Goal: Information Seeking & Learning: Learn about a topic

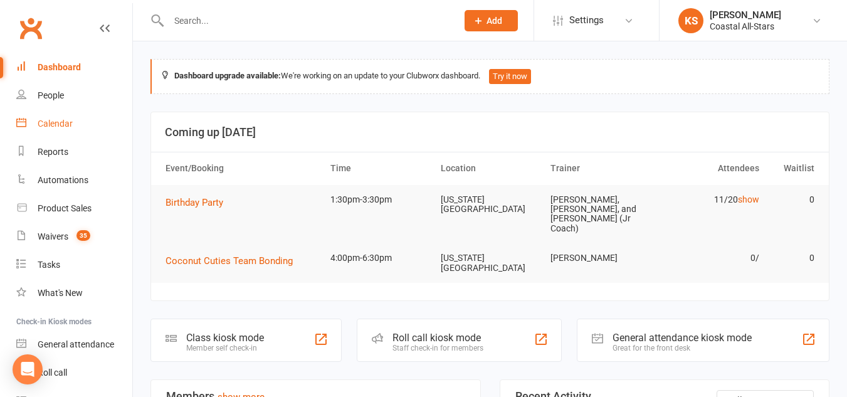
click at [45, 118] on link "Calendar" at bounding box center [74, 124] width 116 height 28
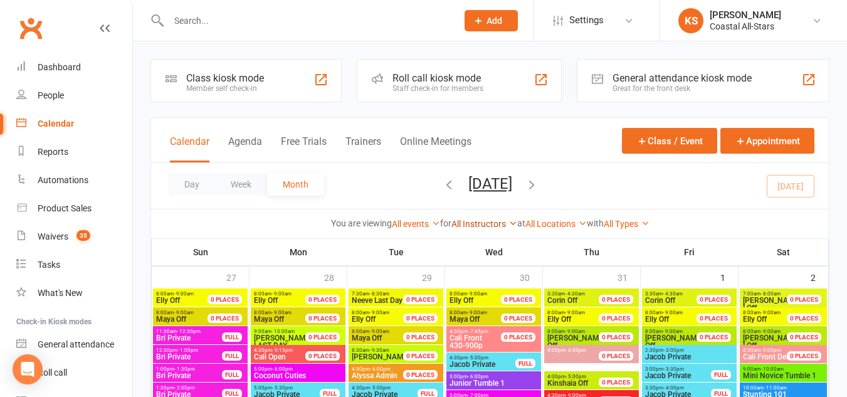
click at [479, 222] on link "All Instructors" at bounding box center [484, 224] width 66 height 10
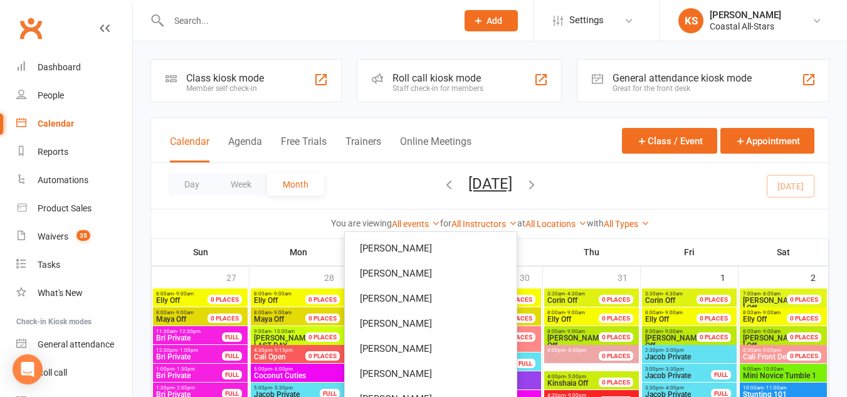
scroll to position [526, 0]
click at [429, 325] on link "[PERSON_NAME]" at bounding box center [431, 322] width 172 height 25
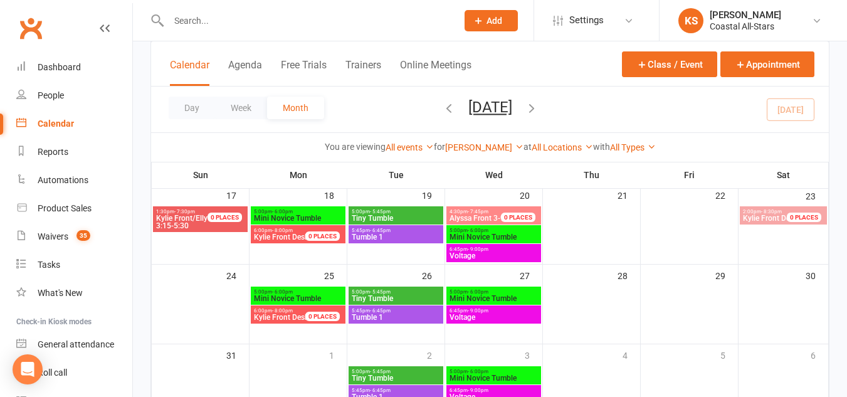
scroll to position [348, 0]
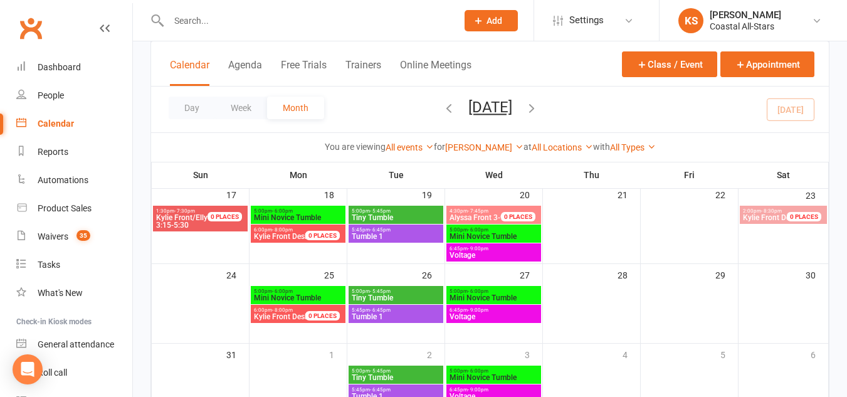
click at [495, 213] on span "Alyssa Front 3-9p" at bounding box center [479, 217] width 60 height 9
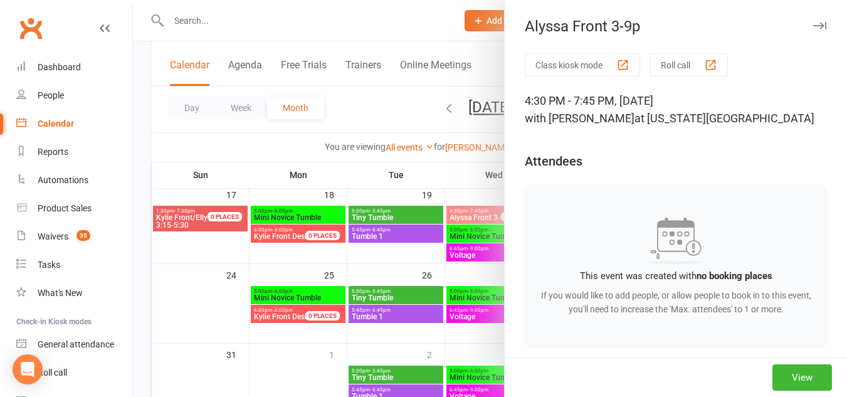
click at [812, 20] on button "button" at bounding box center [819, 25] width 15 height 15
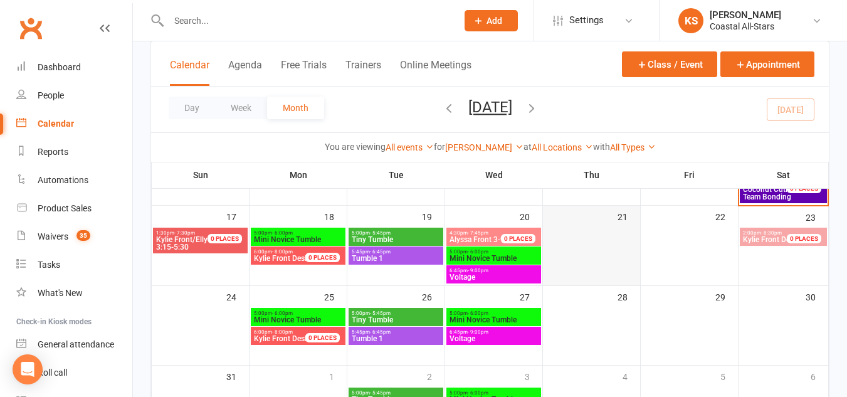
scroll to position [328, 0]
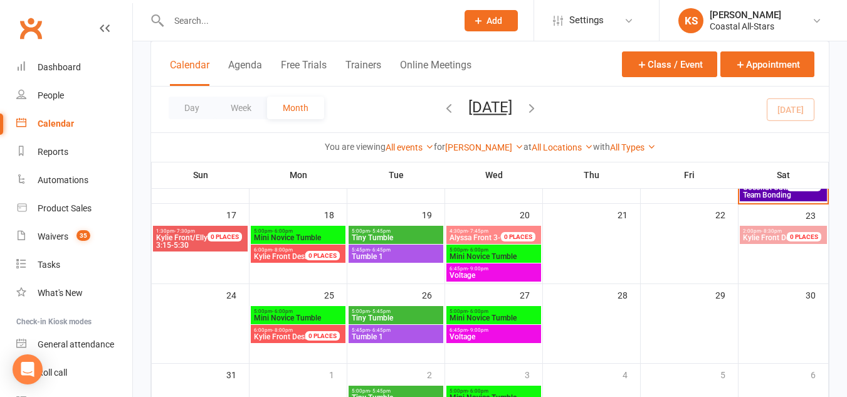
click at [471, 226] on div "4:30pm - 7:45pm Alyssa Front 3-9p 0 PLACES" at bounding box center [493, 235] width 95 height 18
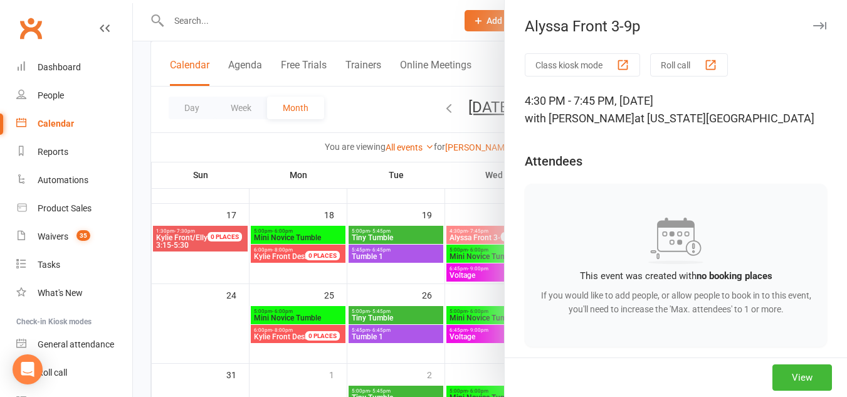
click at [813, 23] on icon "button" at bounding box center [819, 26] width 13 height 8
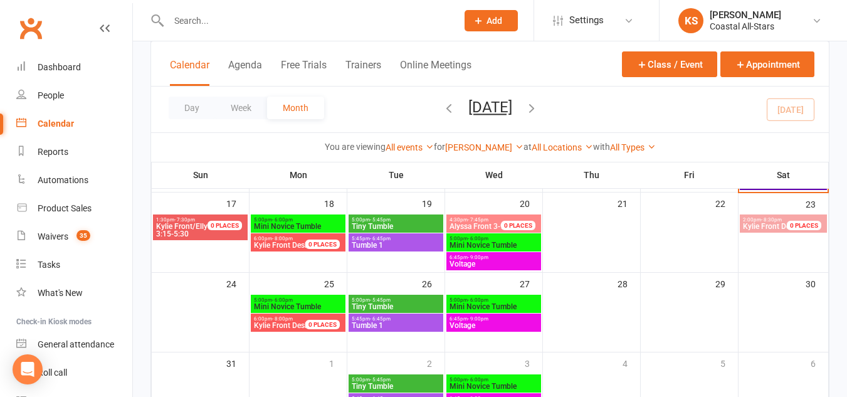
scroll to position [343, 0]
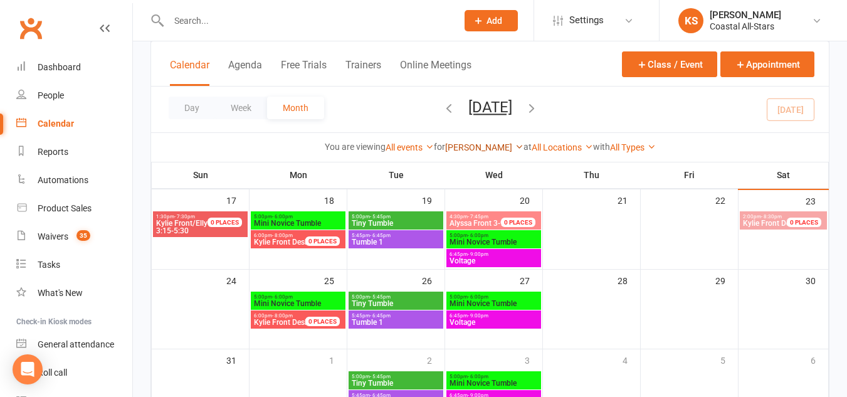
click at [488, 142] on link "[PERSON_NAME]" at bounding box center [484, 147] width 78 height 10
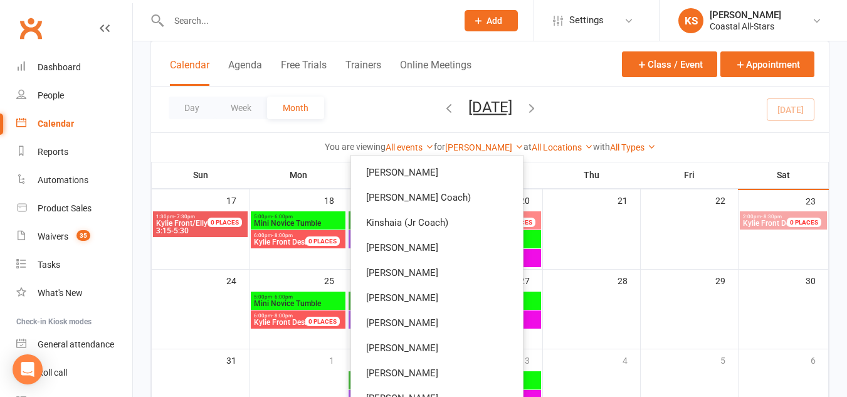
scroll to position [0, 0]
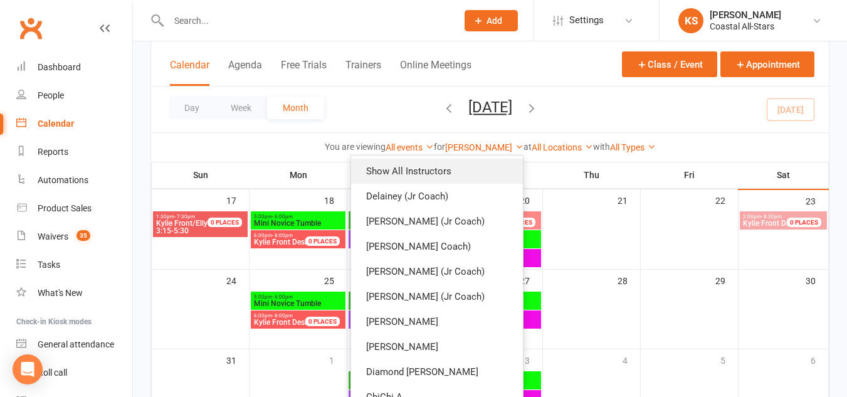
click at [421, 174] on link "Show All Instructors" at bounding box center [437, 171] width 172 height 25
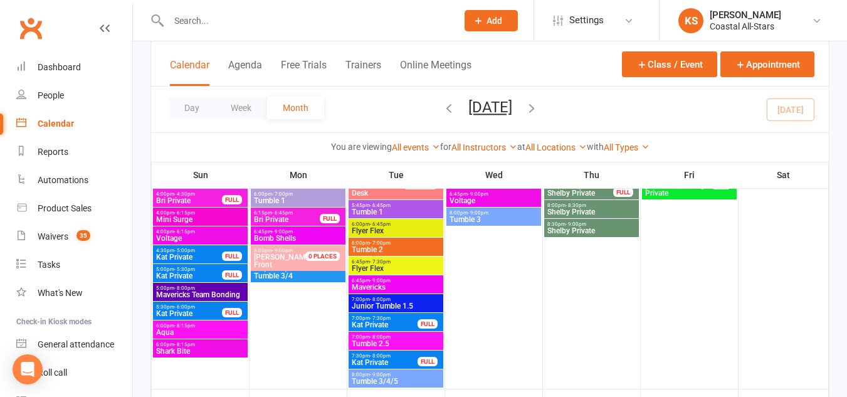
scroll to position [2025, 0]
